Goal: Information Seeking & Learning: Compare options

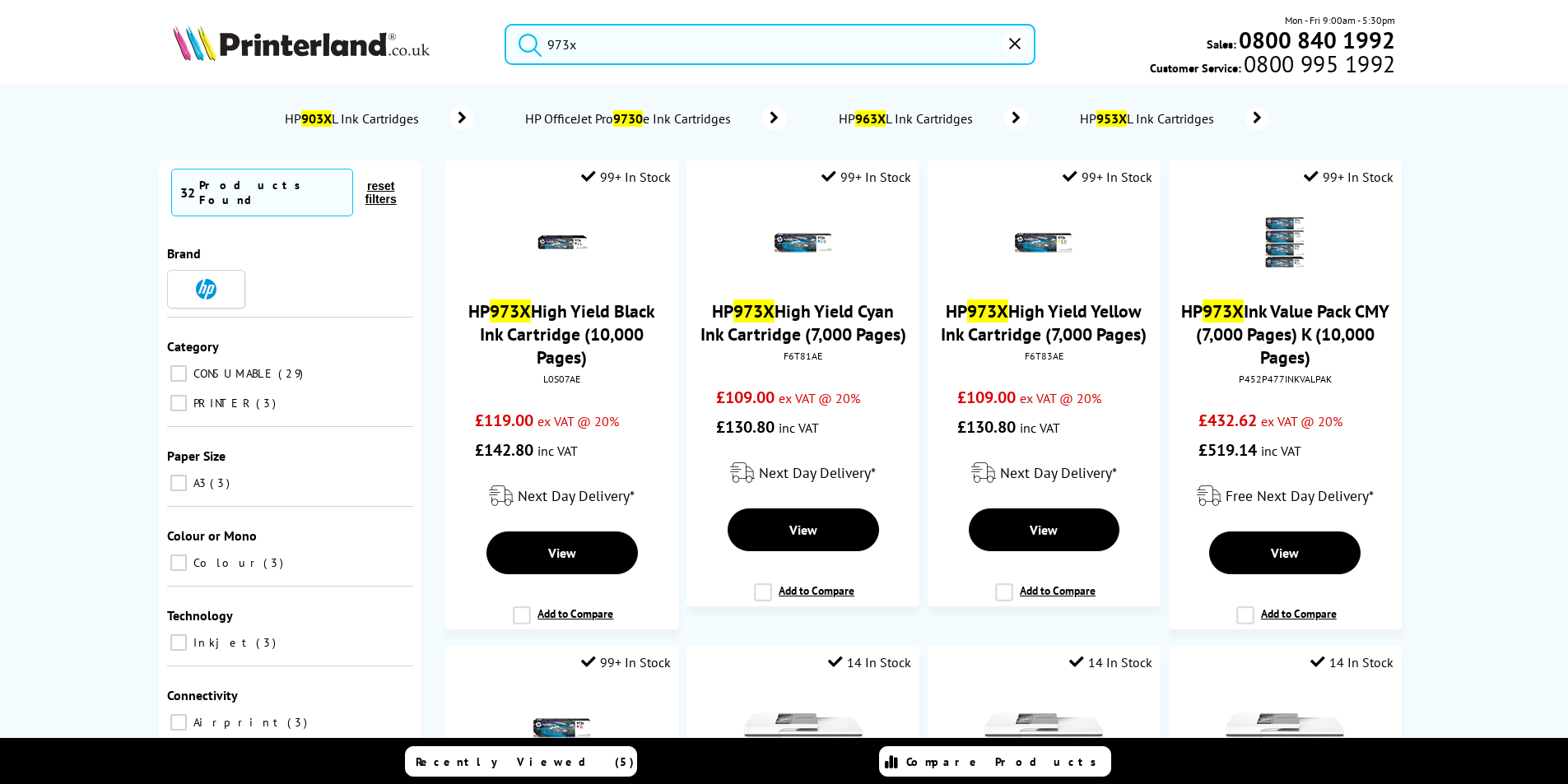
click at [330, 41] on img at bounding box center [301, 43] width 257 height 36
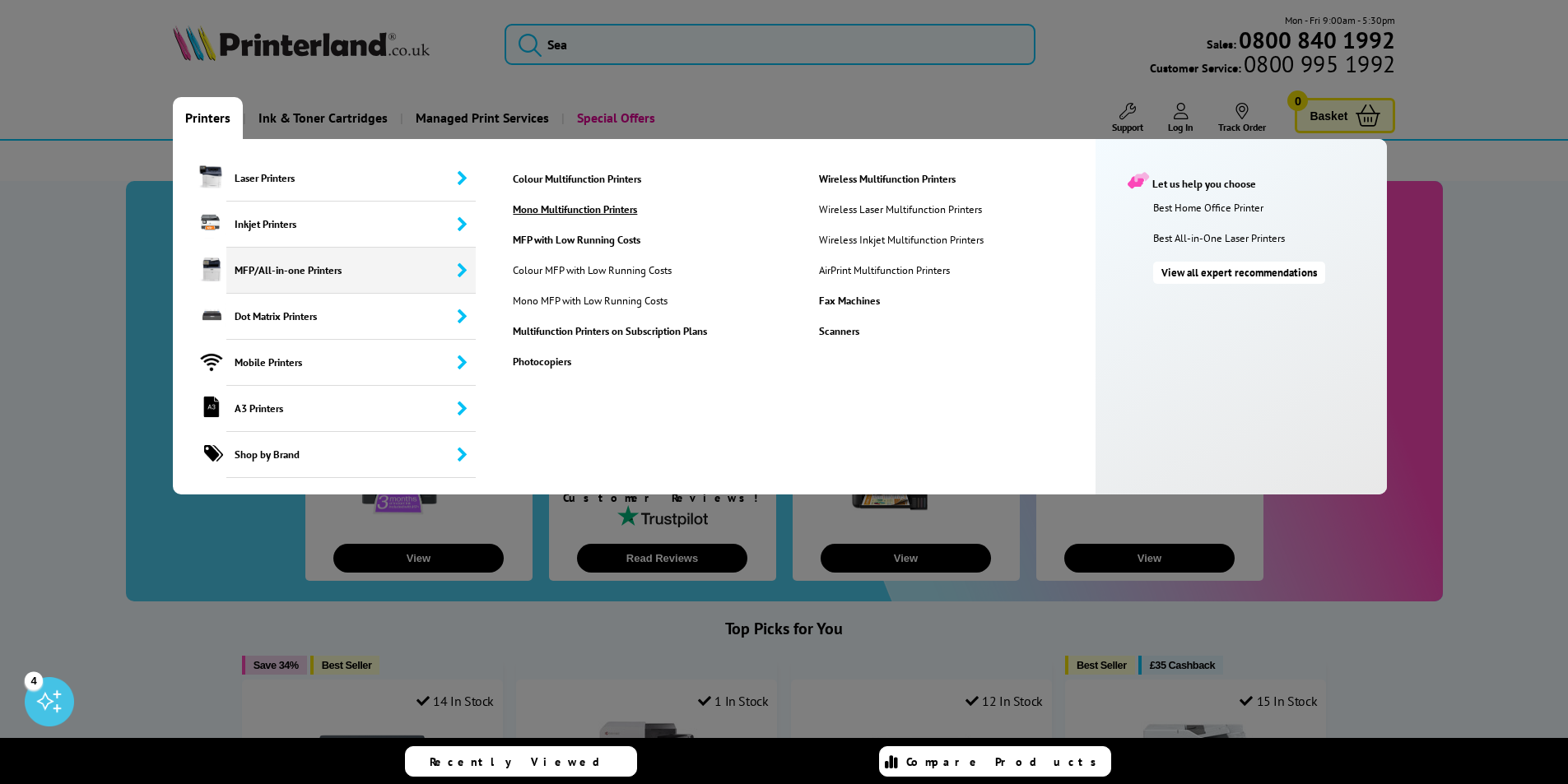
click at [591, 213] on link "Mono Multifunction Printers" at bounding box center [652, 209] width 304 height 14
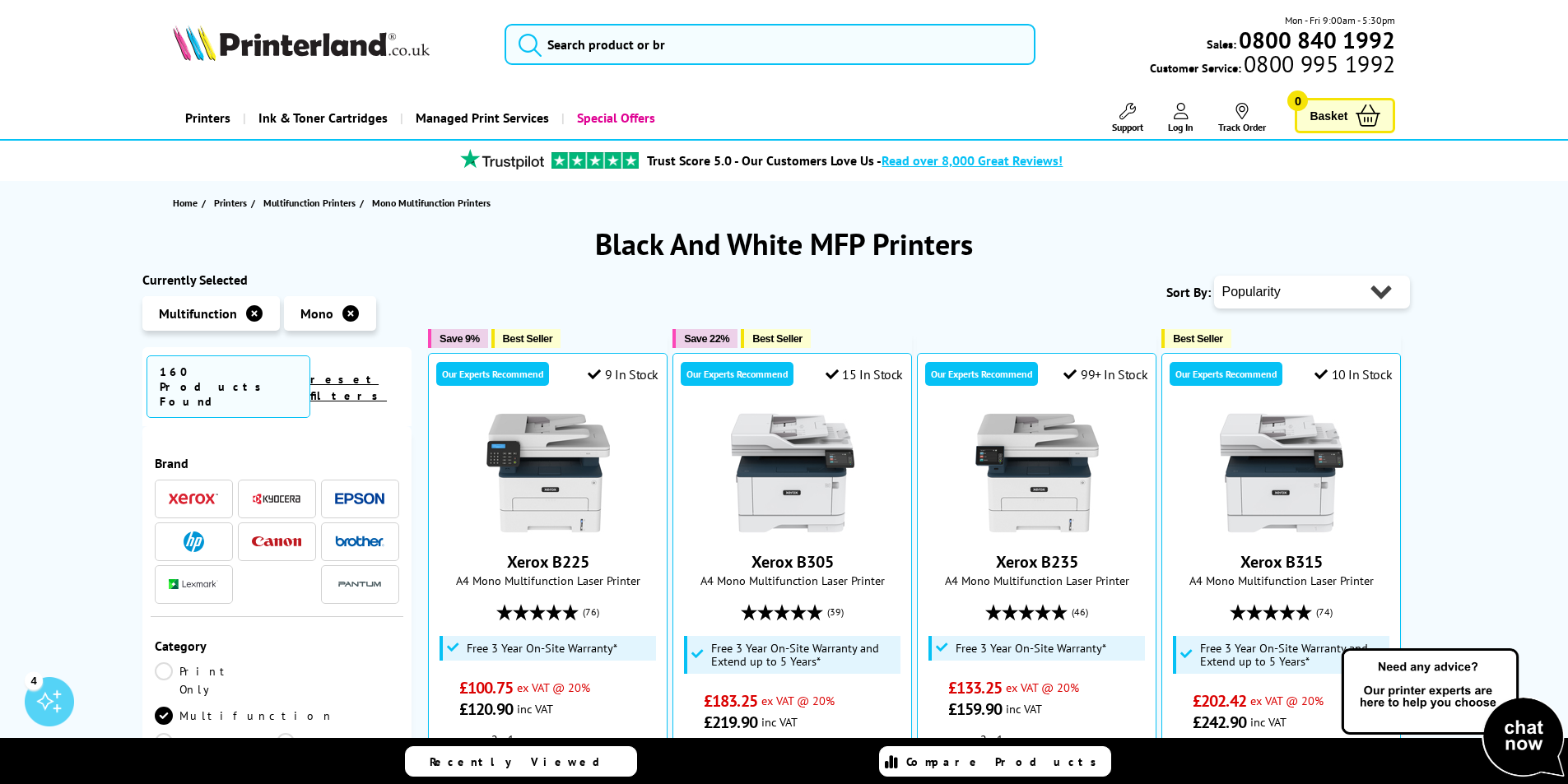
click at [1302, 286] on select "Popularity Rating Price - Low to High Price - High to Low Running Costs - Low t…" at bounding box center [1312, 292] width 196 height 33
select select "Price Ascending"
click at [1220, 276] on select "Popularity Rating Price - Low to High Price - High to Low Running Costs - Low t…" at bounding box center [1312, 292] width 196 height 33
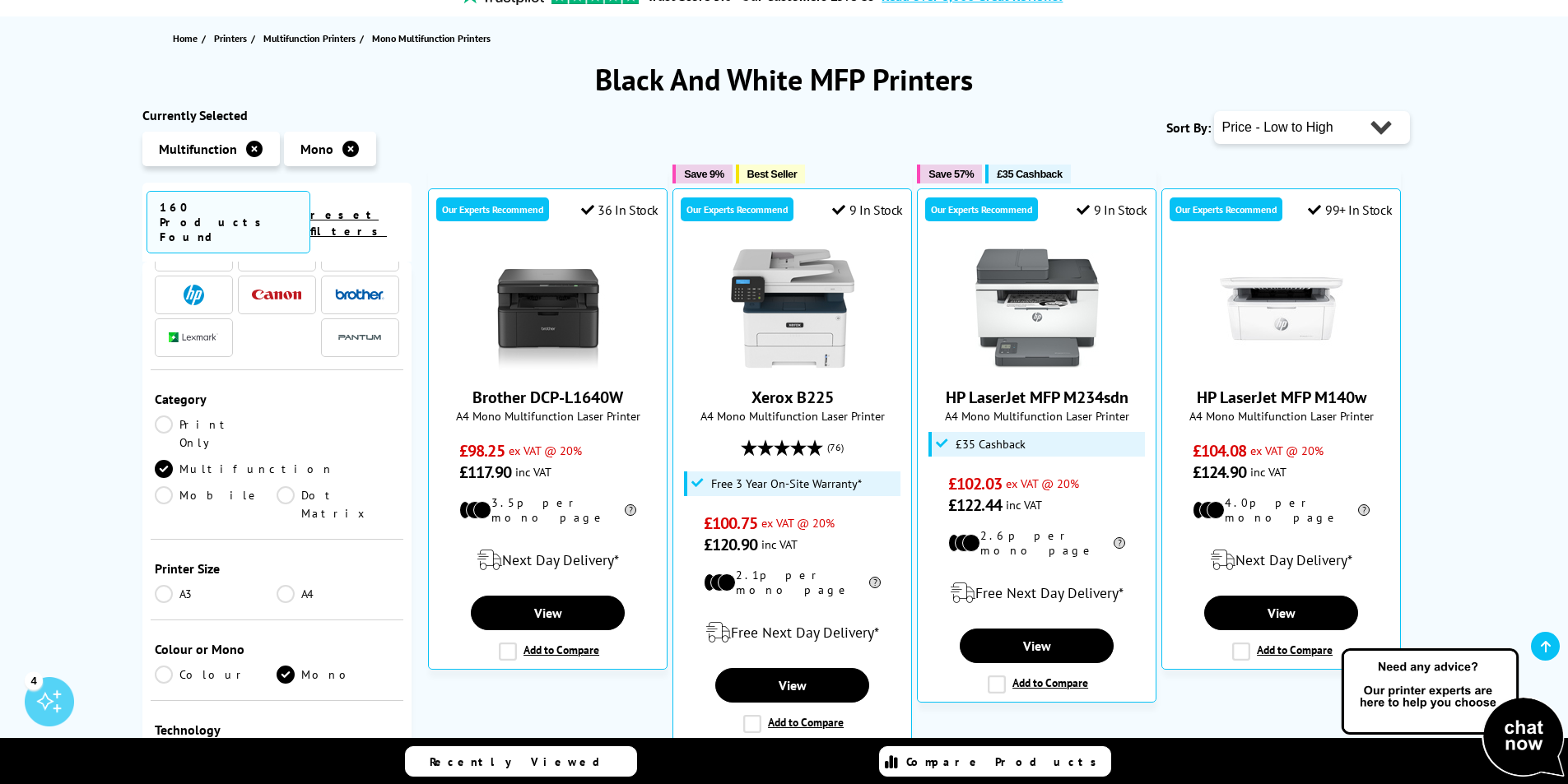
scroll to position [247, 0]
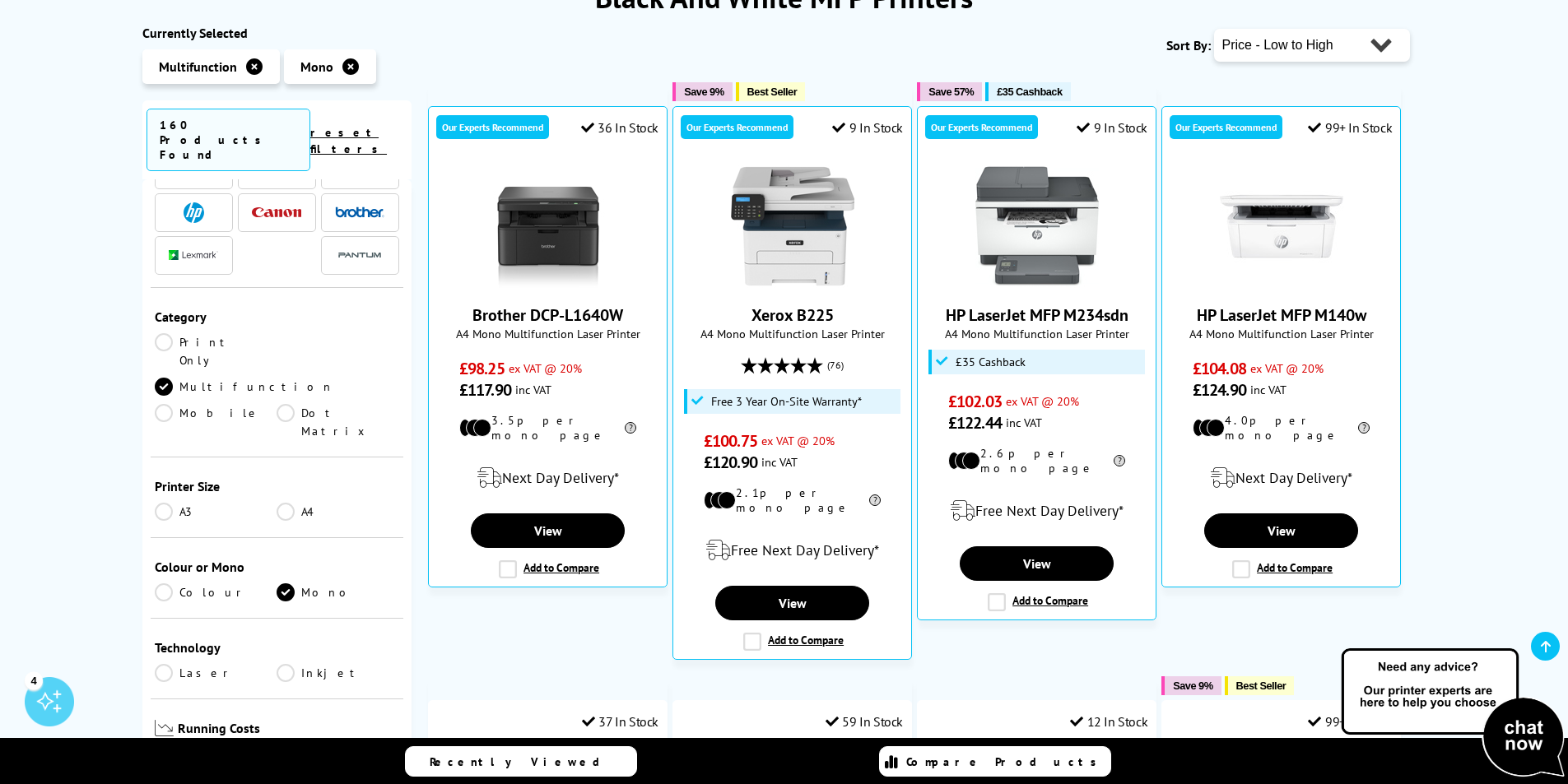
click at [172, 664] on link "Laser" at bounding box center [216, 673] width 122 height 19
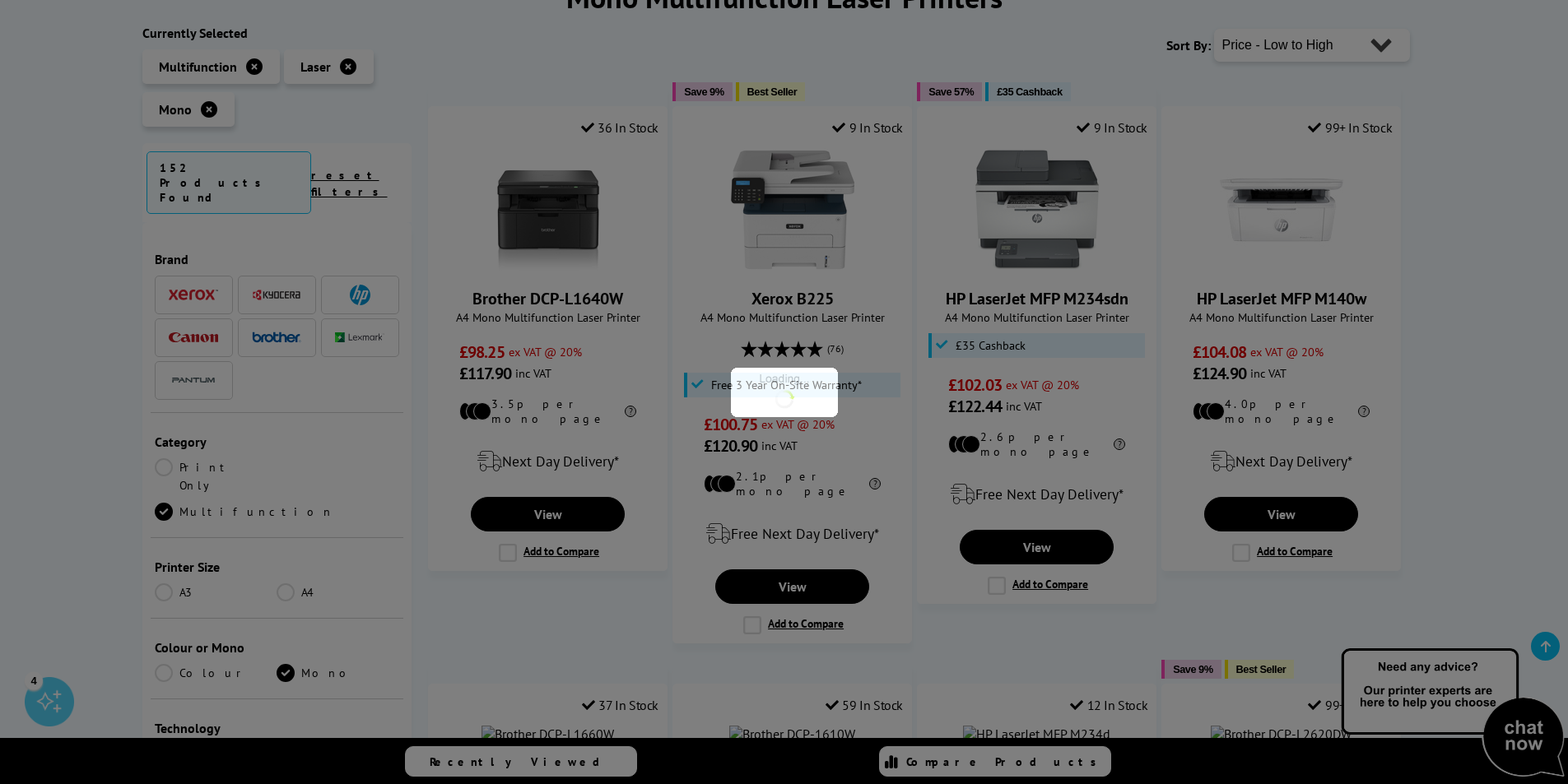
scroll to position [82, 0]
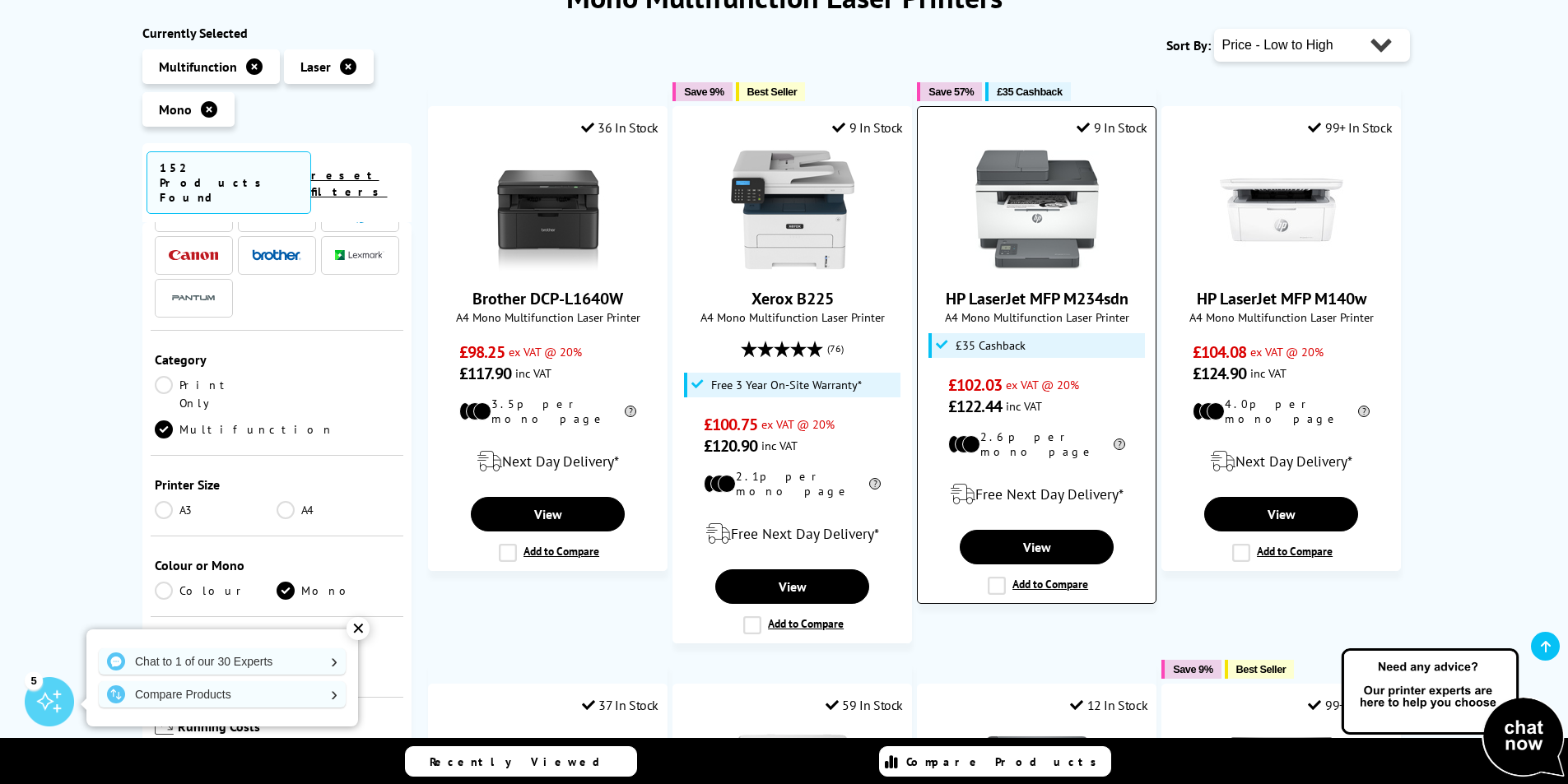
click at [1030, 299] on link "HP LaserJet MFP M234sdn" at bounding box center [1036, 298] width 182 height 21
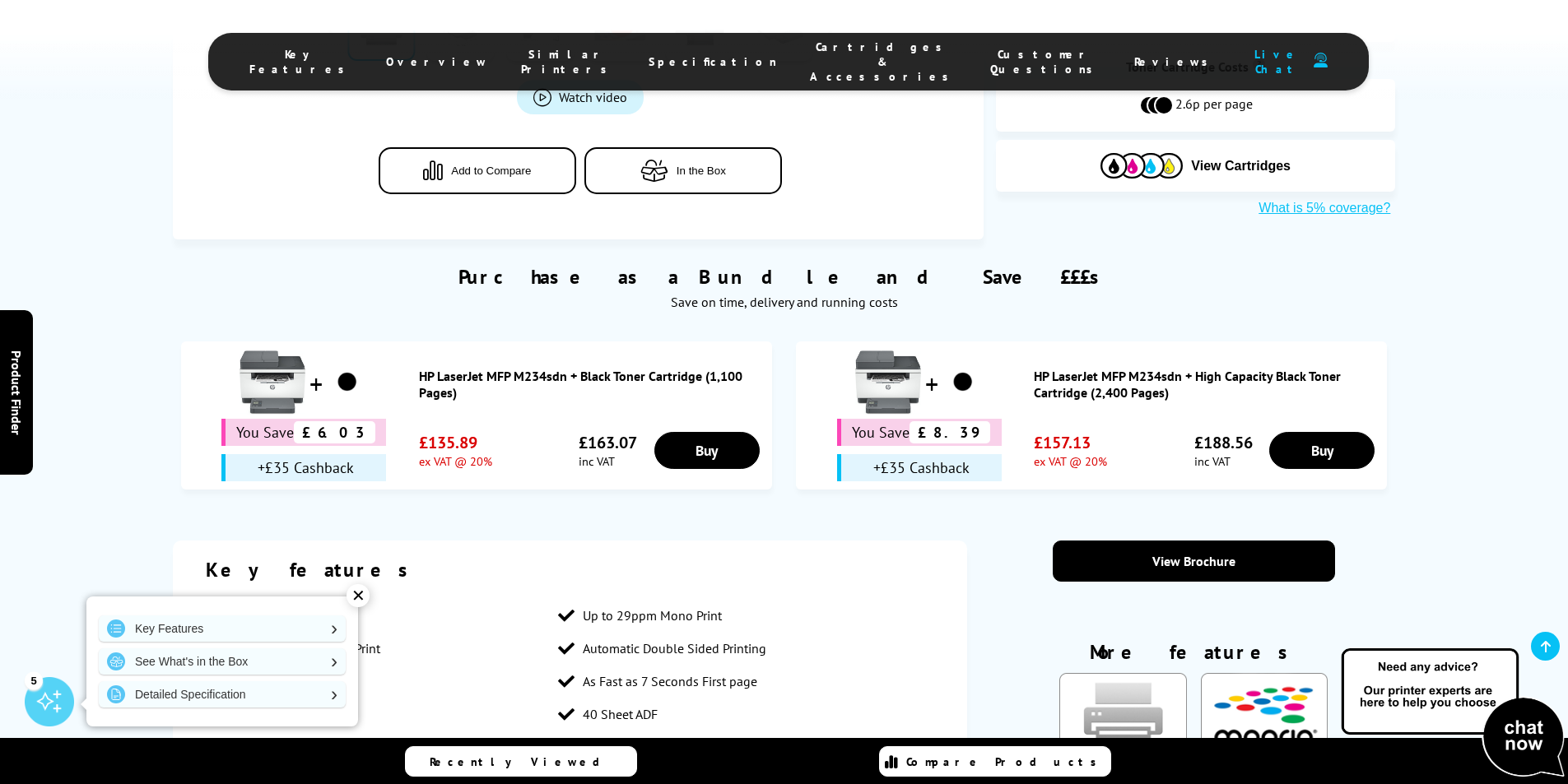
scroll to position [658, 0]
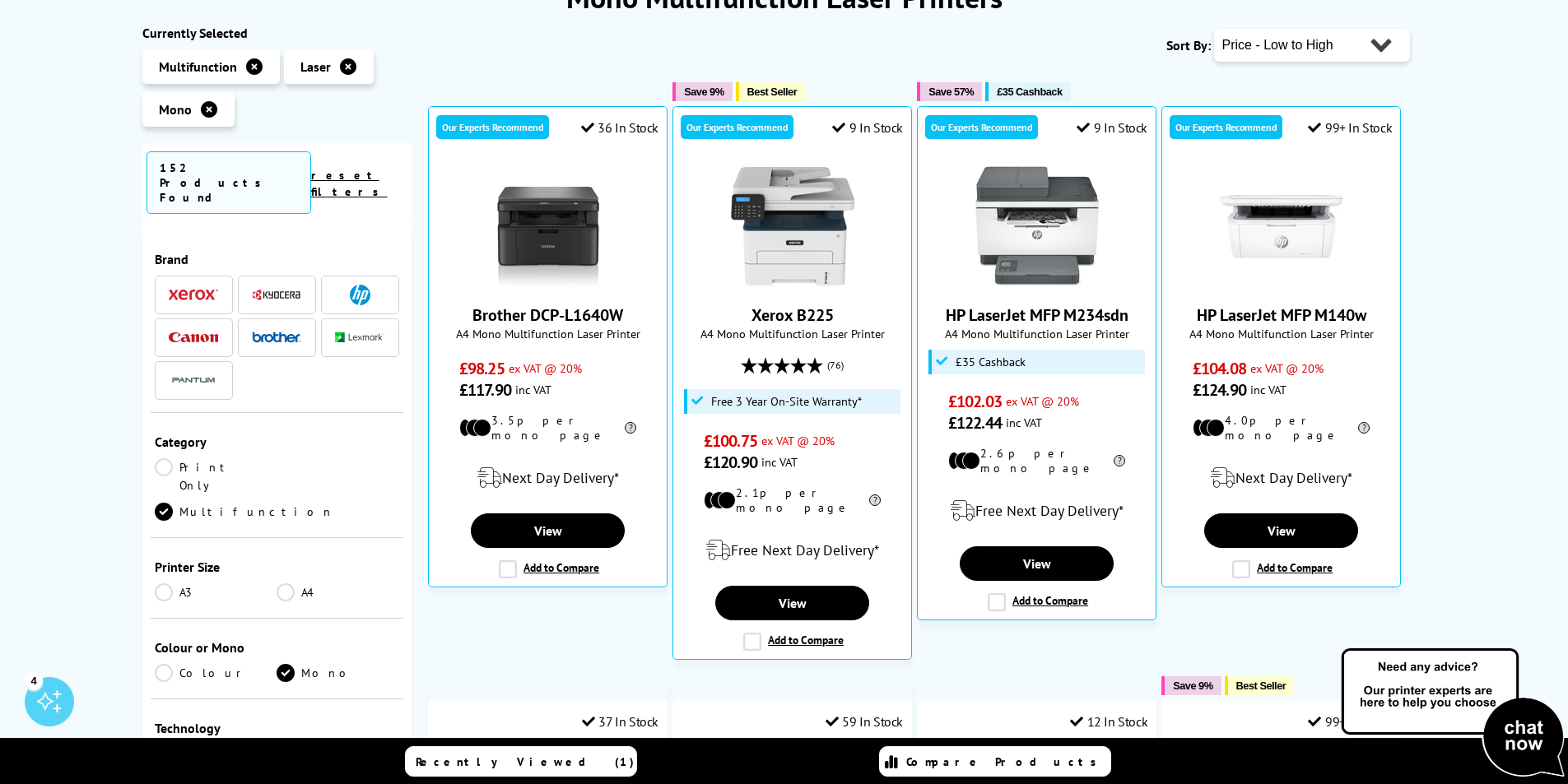
scroll to position [247, 0]
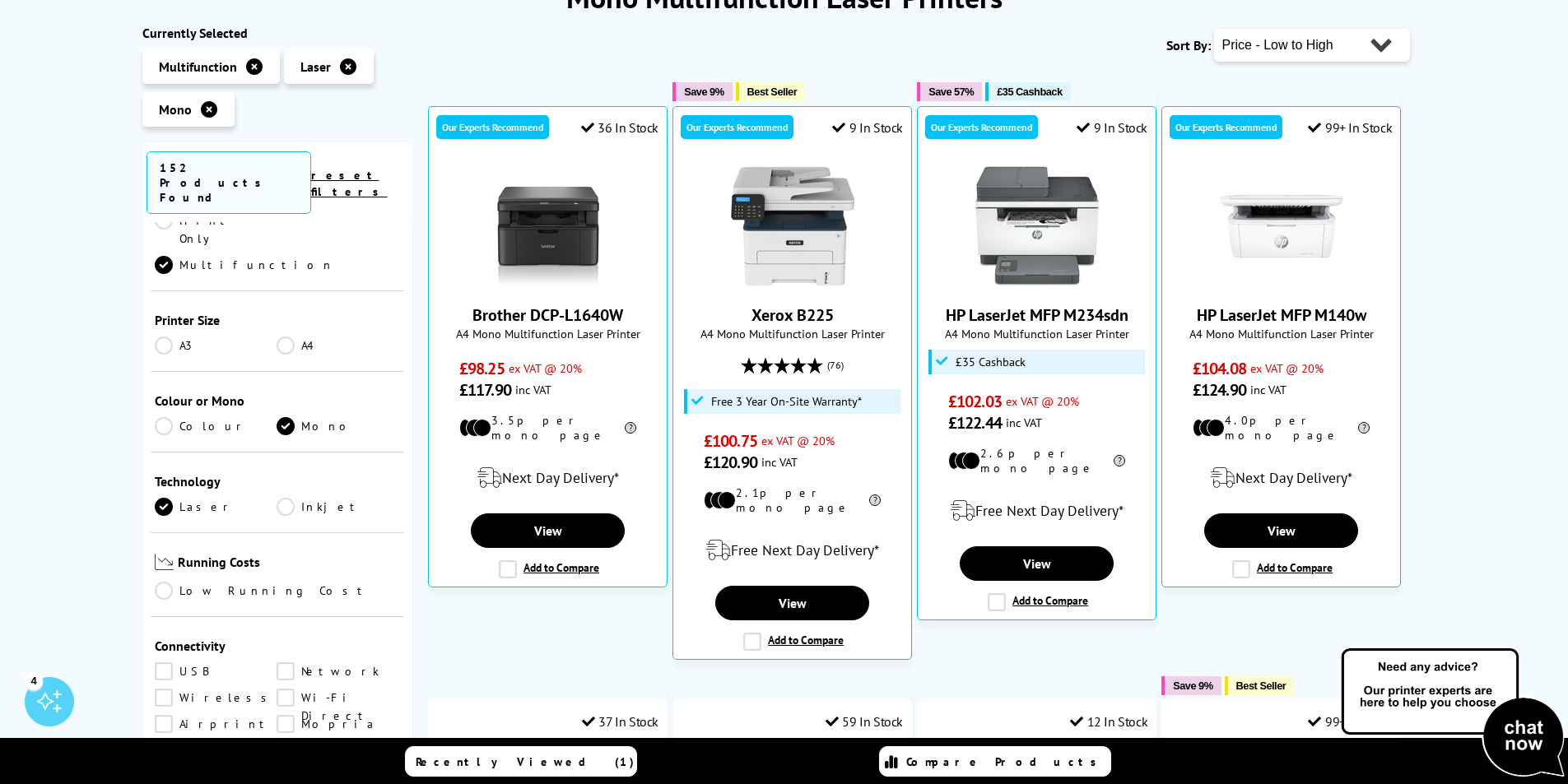
click at [168, 689] on link "Wireless" at bounding box center [216, 698] width 122 height 19
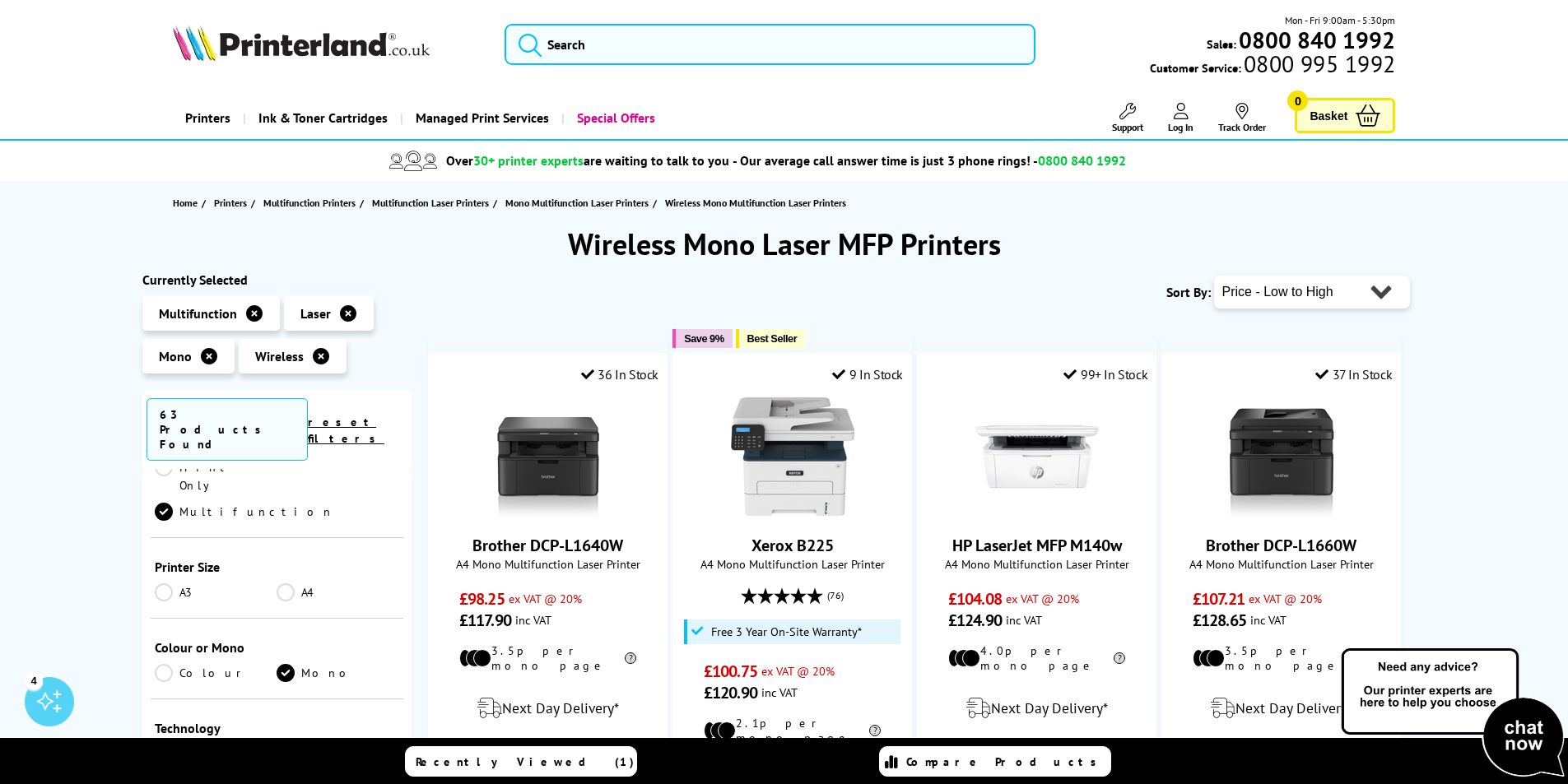
click at [1297, 281] on select "Popularity Rating Price - Low to High Price - High to Low Running Costs - Low t…" at bounding box center [1312, 292] width 196 height 33
click at [1220, 276] on select "Popularity Rating Price - Low to High Price - High to Low Running Costs - Low t…" at bounding box center [1312, 292] width 196 height 33
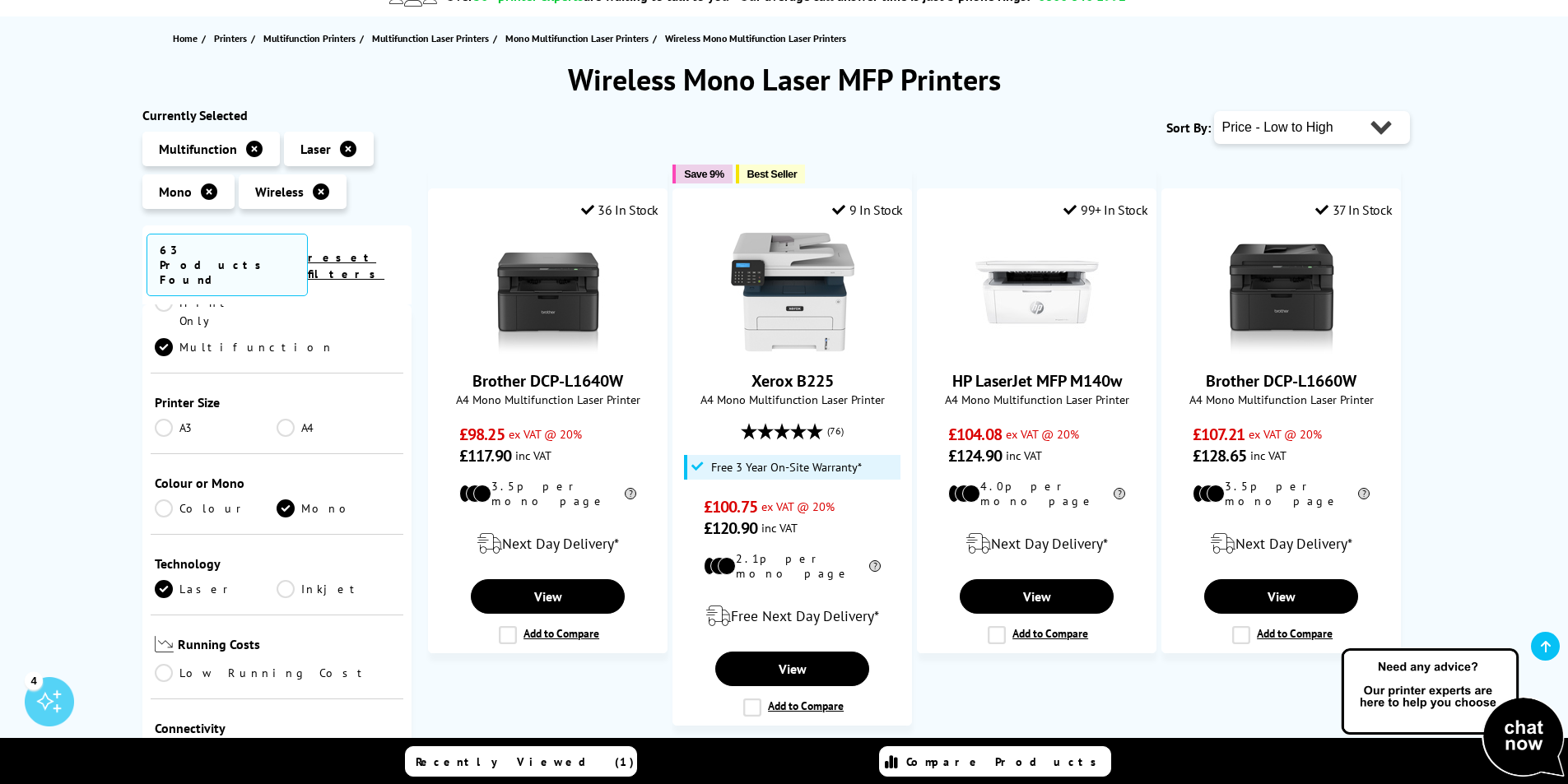
scroll to position [330, 0]
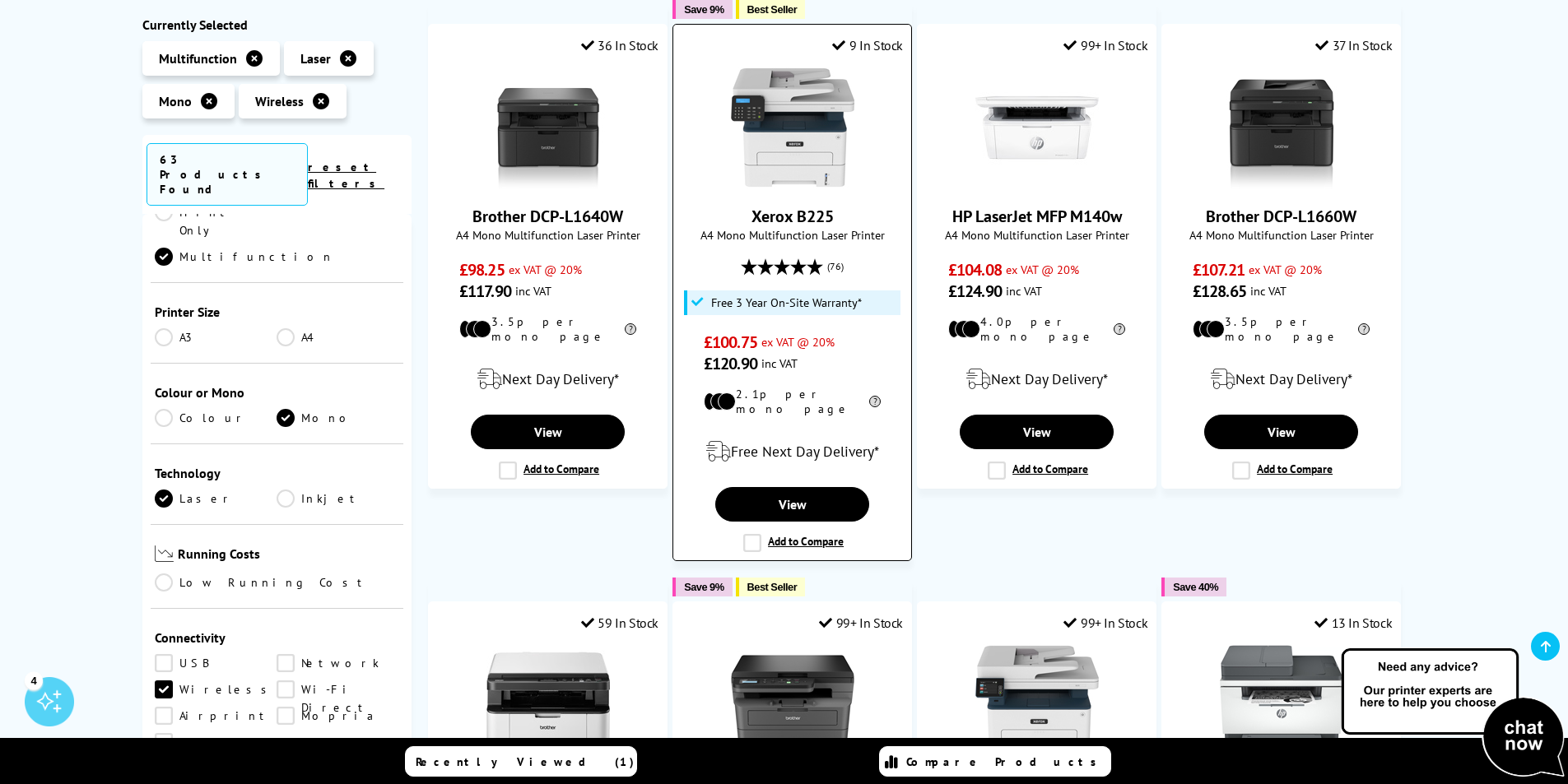
click at [783, 230] on span "A4 Mono Multifunction Laser Printer" at bounding box center [792, 234] width 221 height 16
click at [788, 208] on link "Xerox B225" at bounding box center [792, 216] width 82 height 21
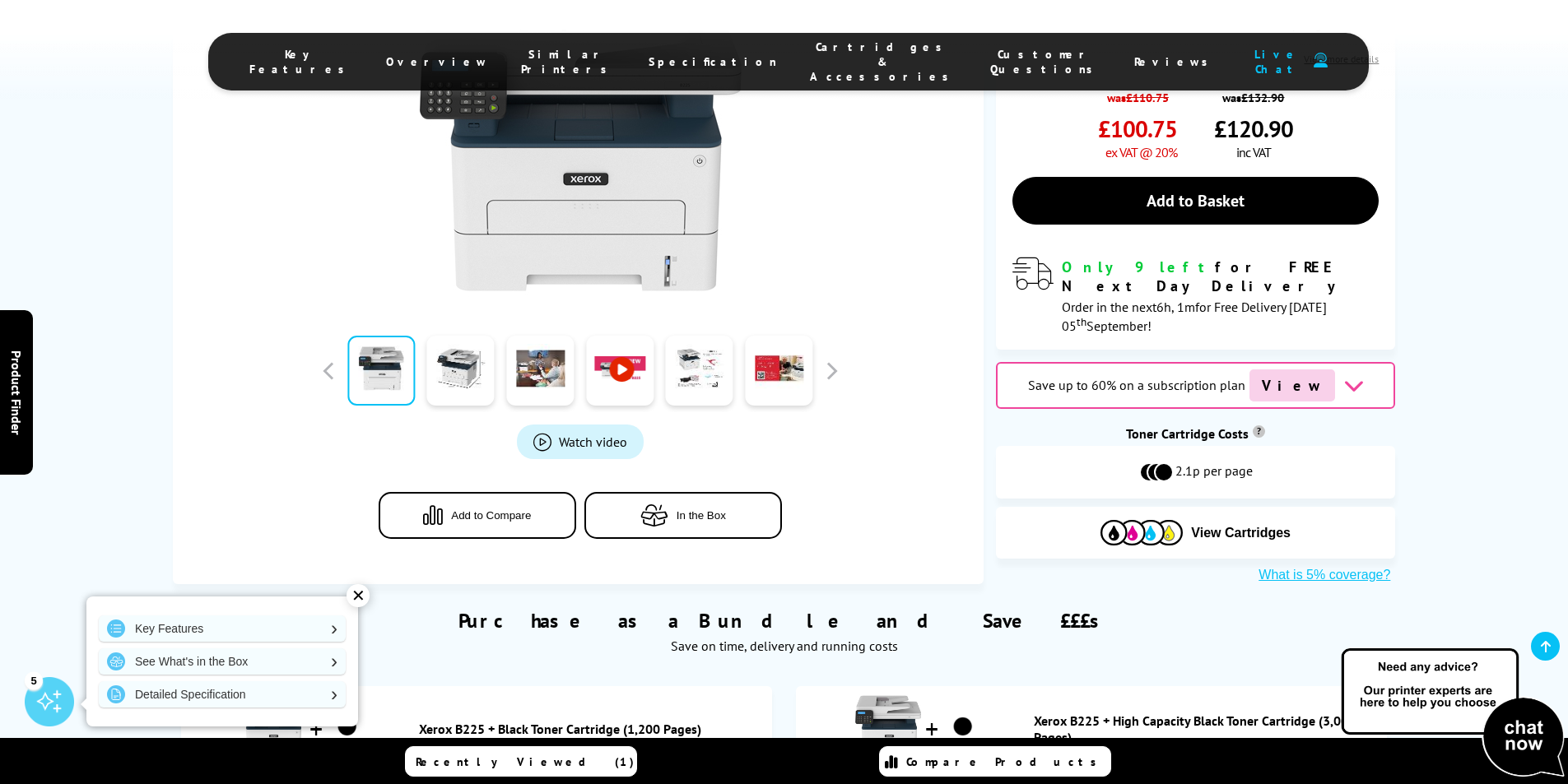
scroll to position [165, 0]
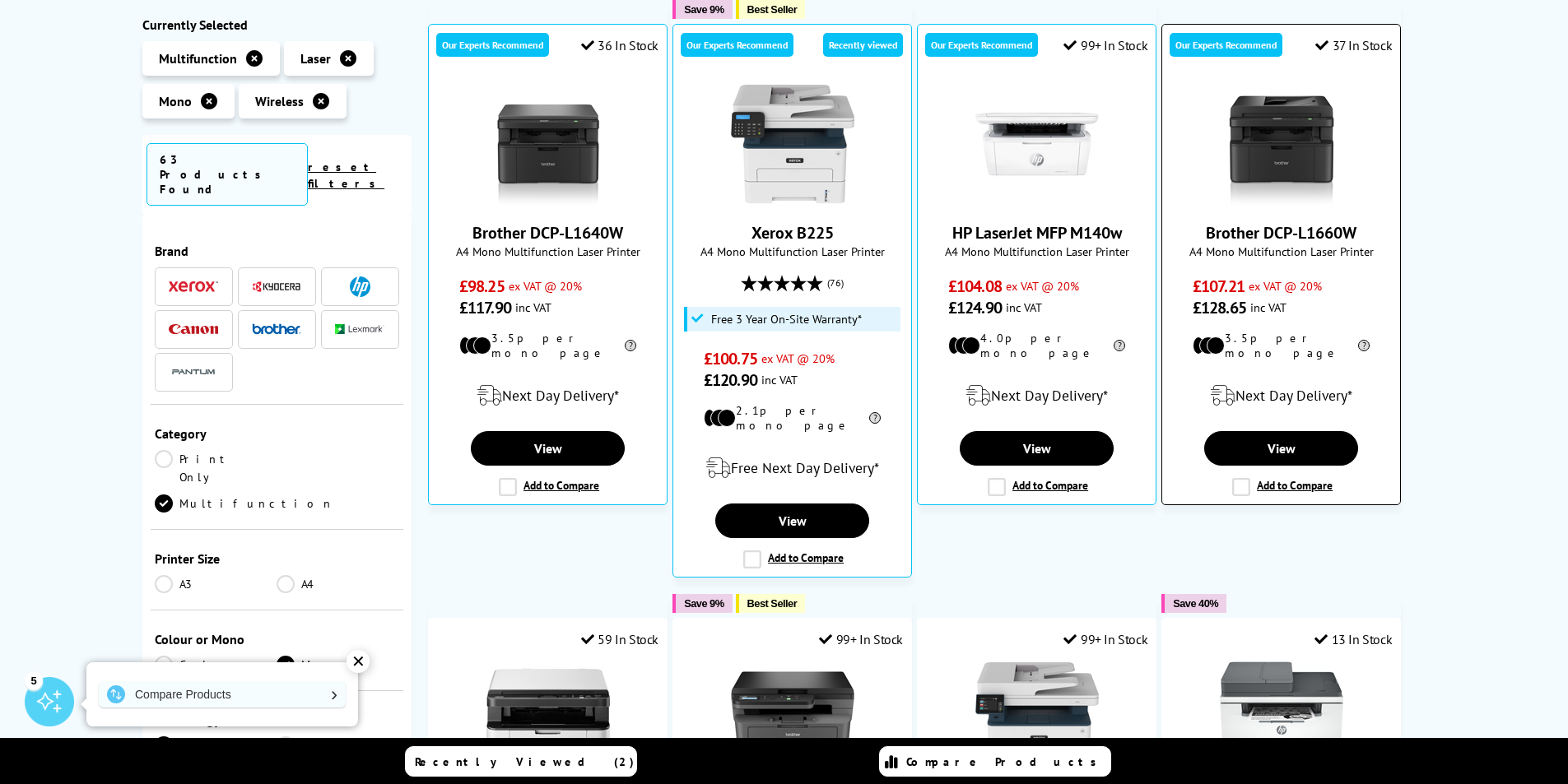
click at [1262, 156] on img at bounding box center [1281, 143] width 123 height 123
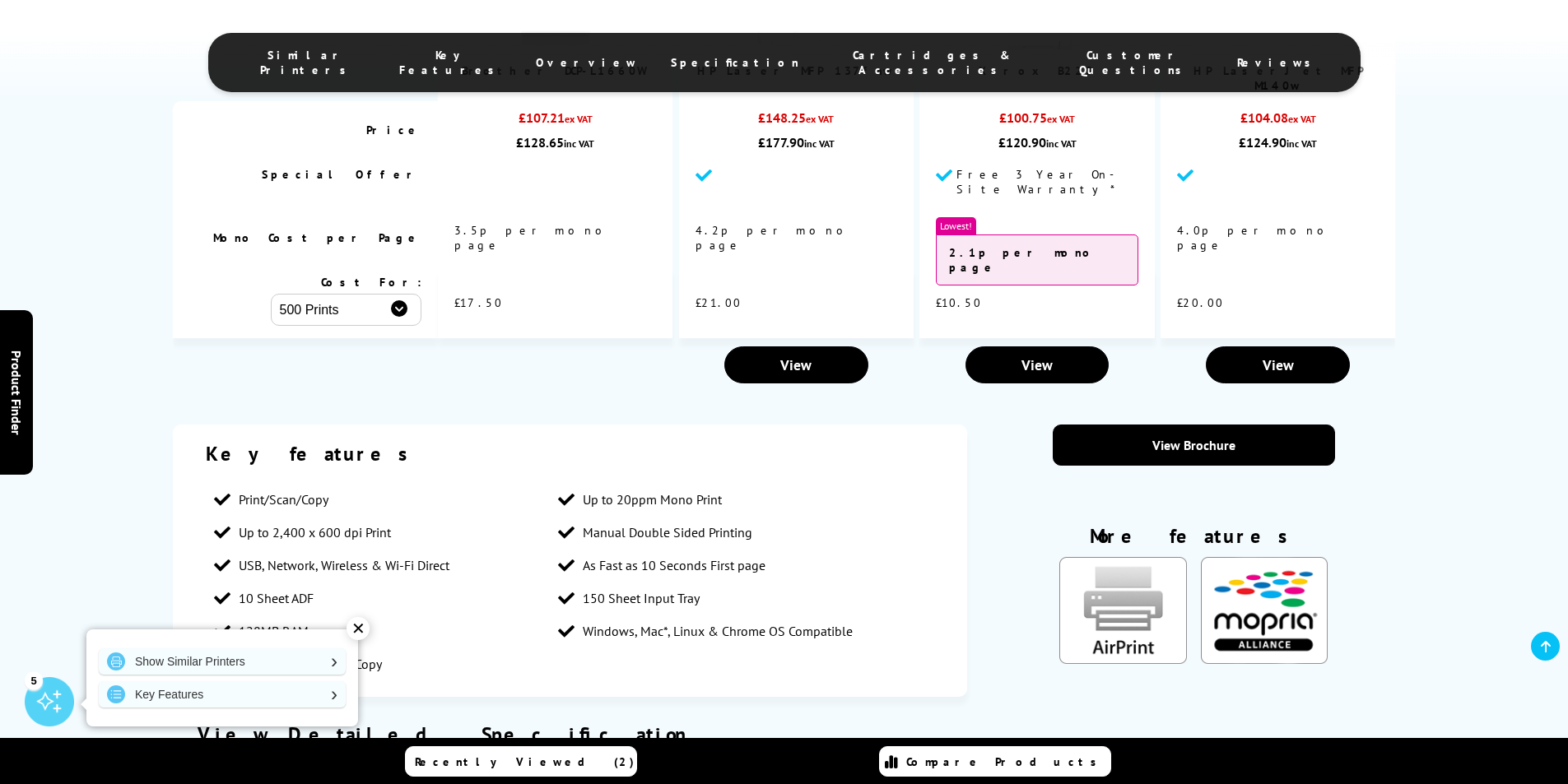
scroll to position [1151, 0]
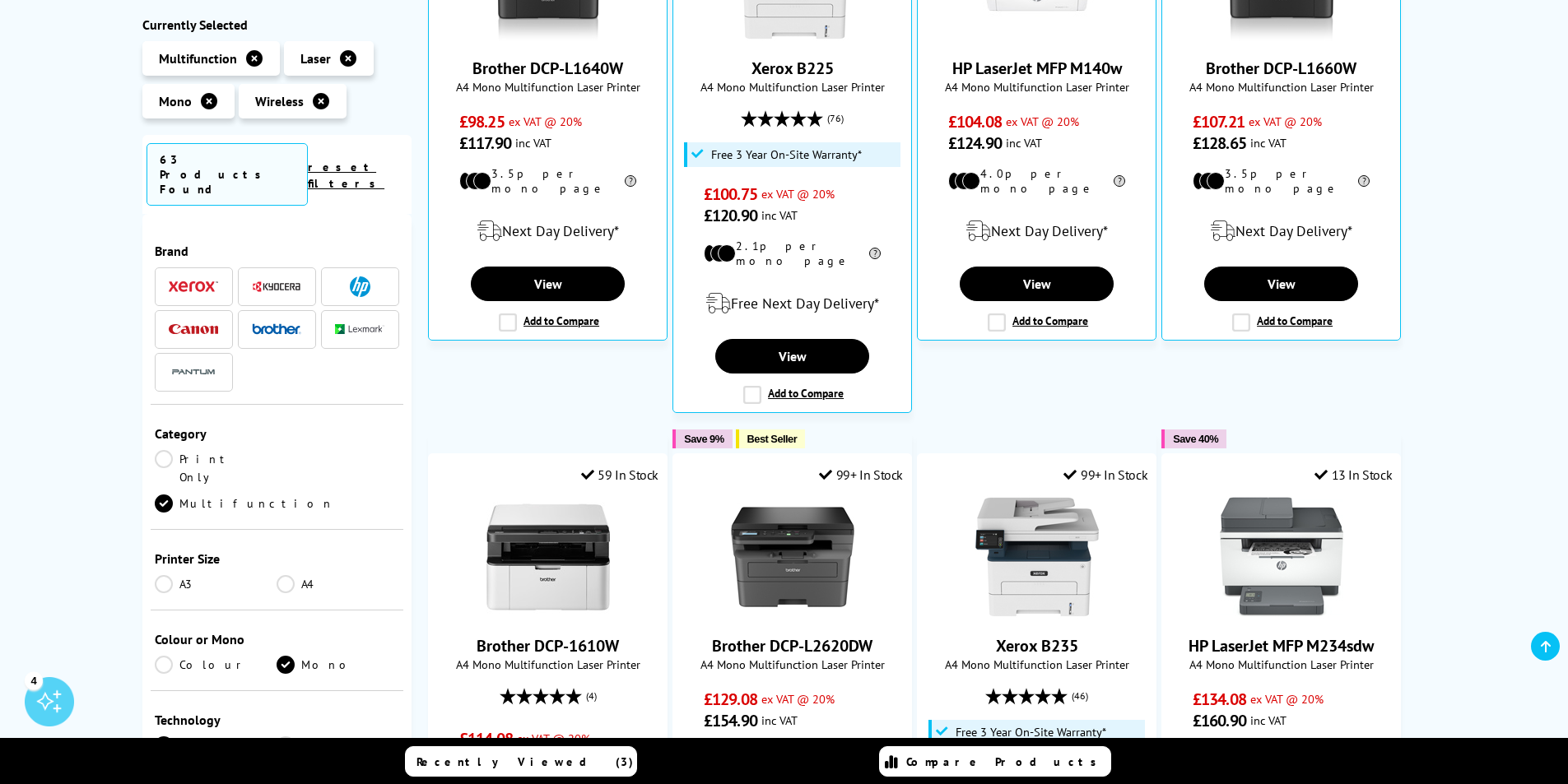
scroll to position [330, 0]
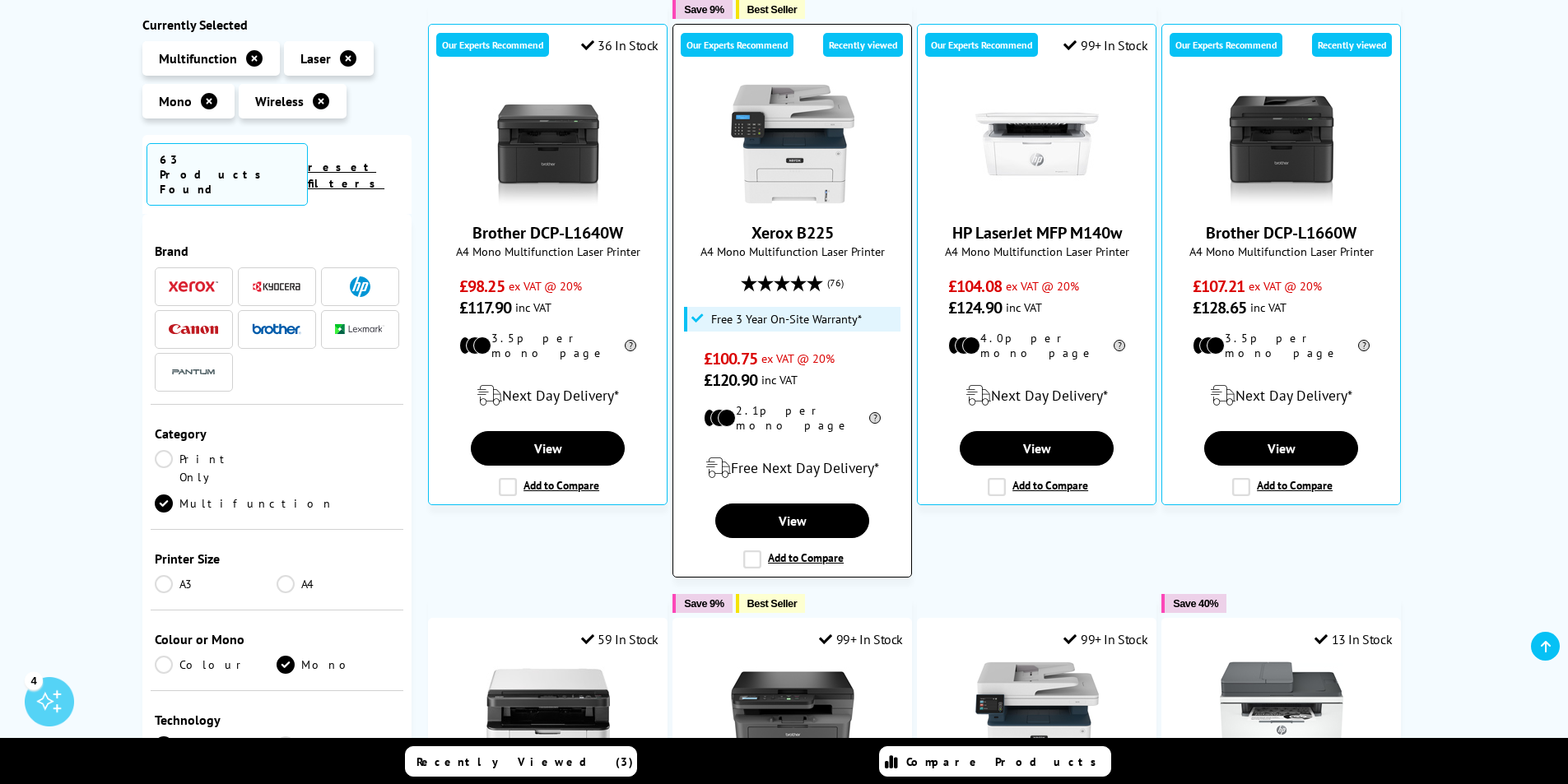
click at [800, 243] on span "A4 Mono Multifunction Laser Printer" at bounding box center [792, 251] width 221 height 16
click at [800, 235] on link "Xerox B225" at bounding box center [792, 232] width 82 height 21
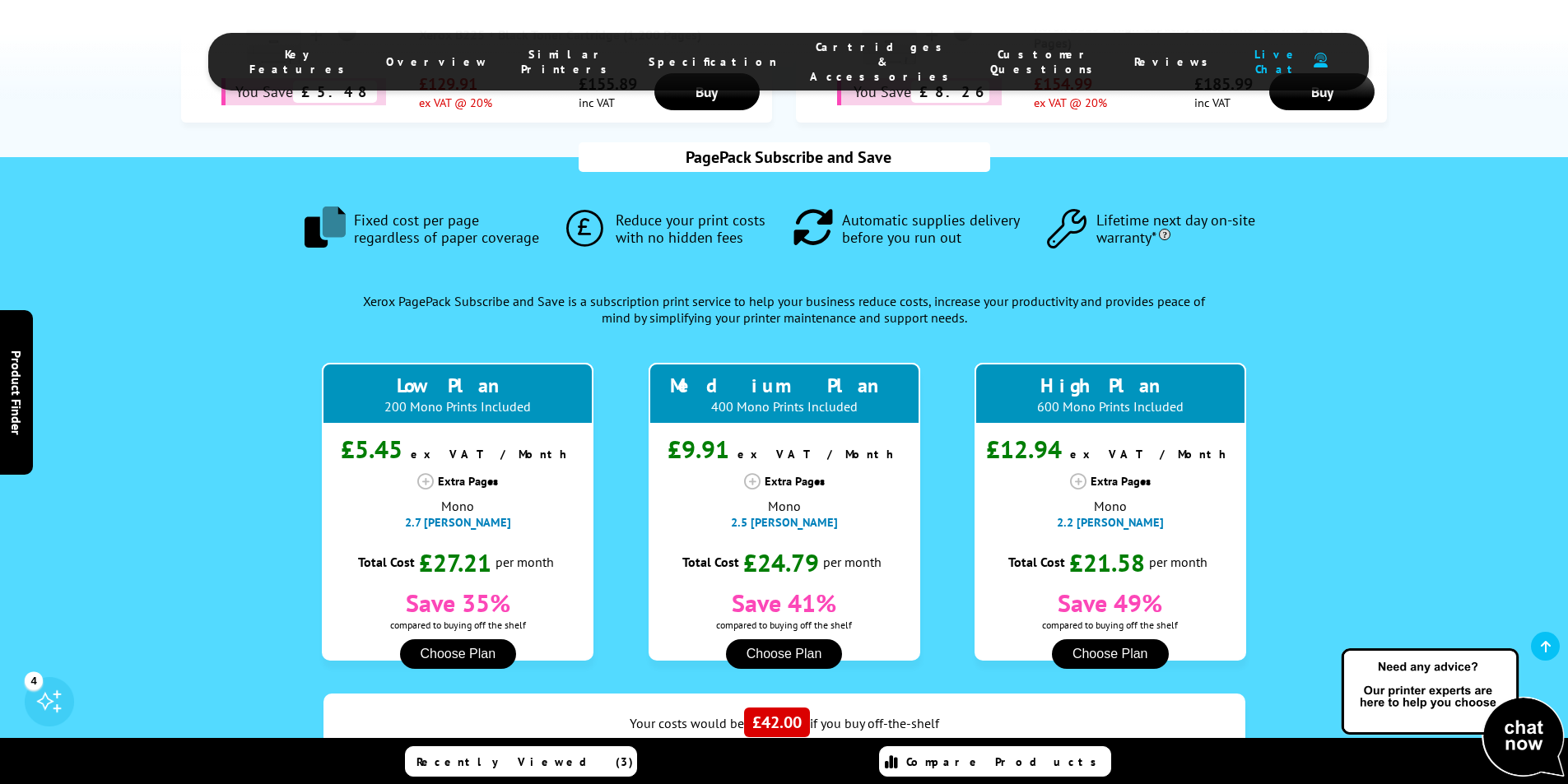
scroll to position [941, 0]
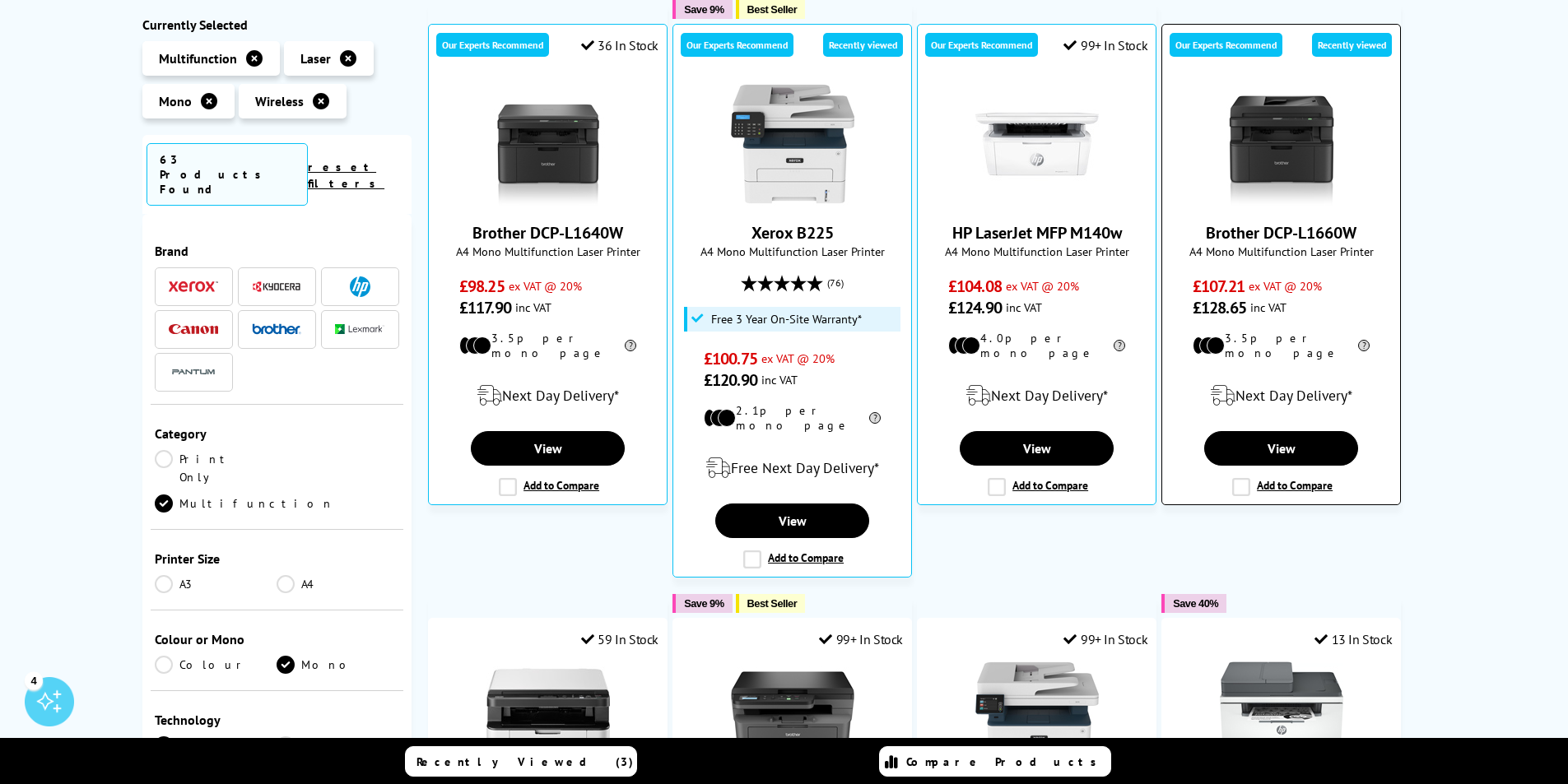
click at [1269, 205] on img at bounding box center [1281, 143] width 123 height 123
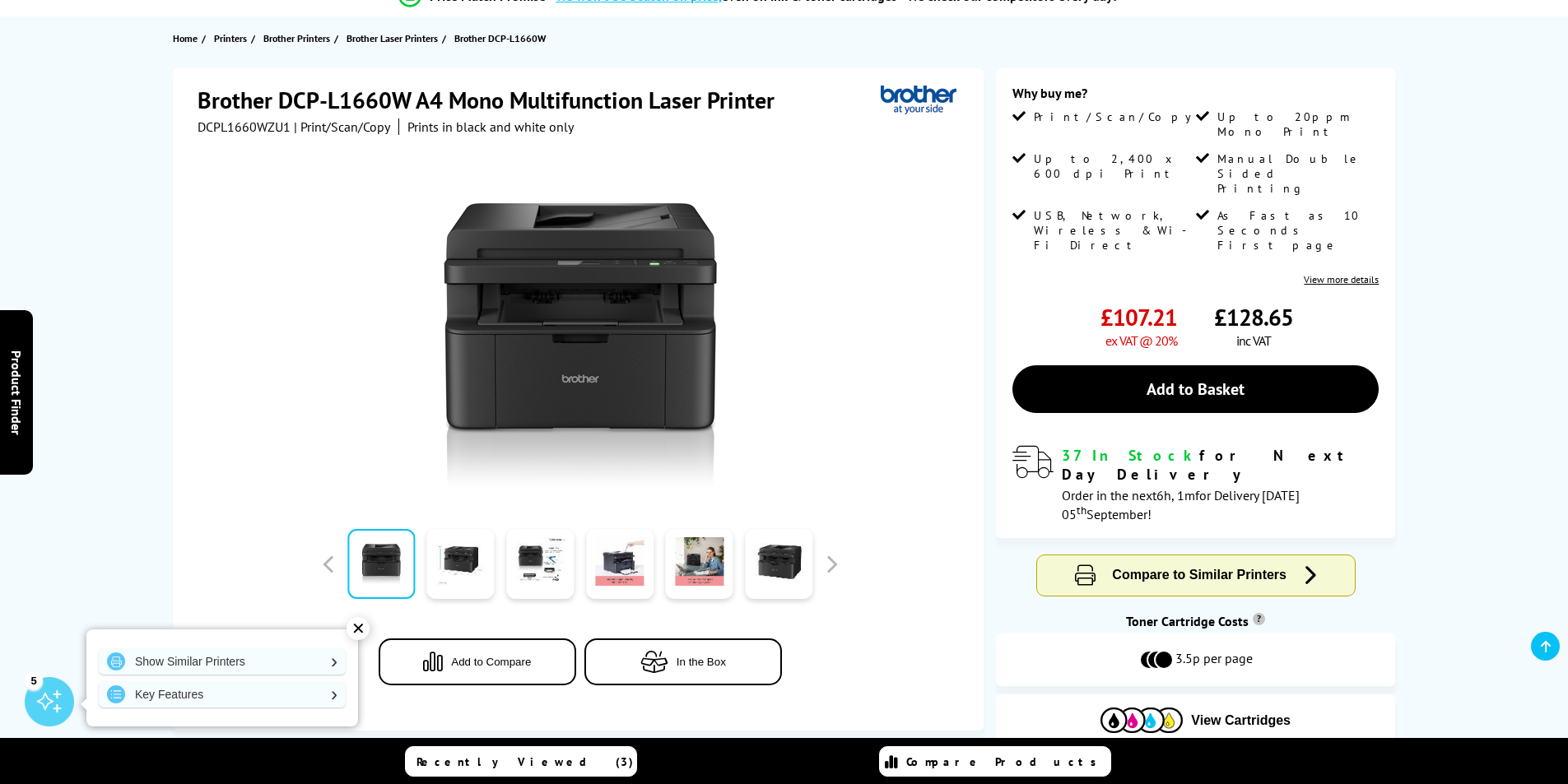
scroll to position [82, 0]
